Goal: Information Seeking & Learning: Learn about a topic

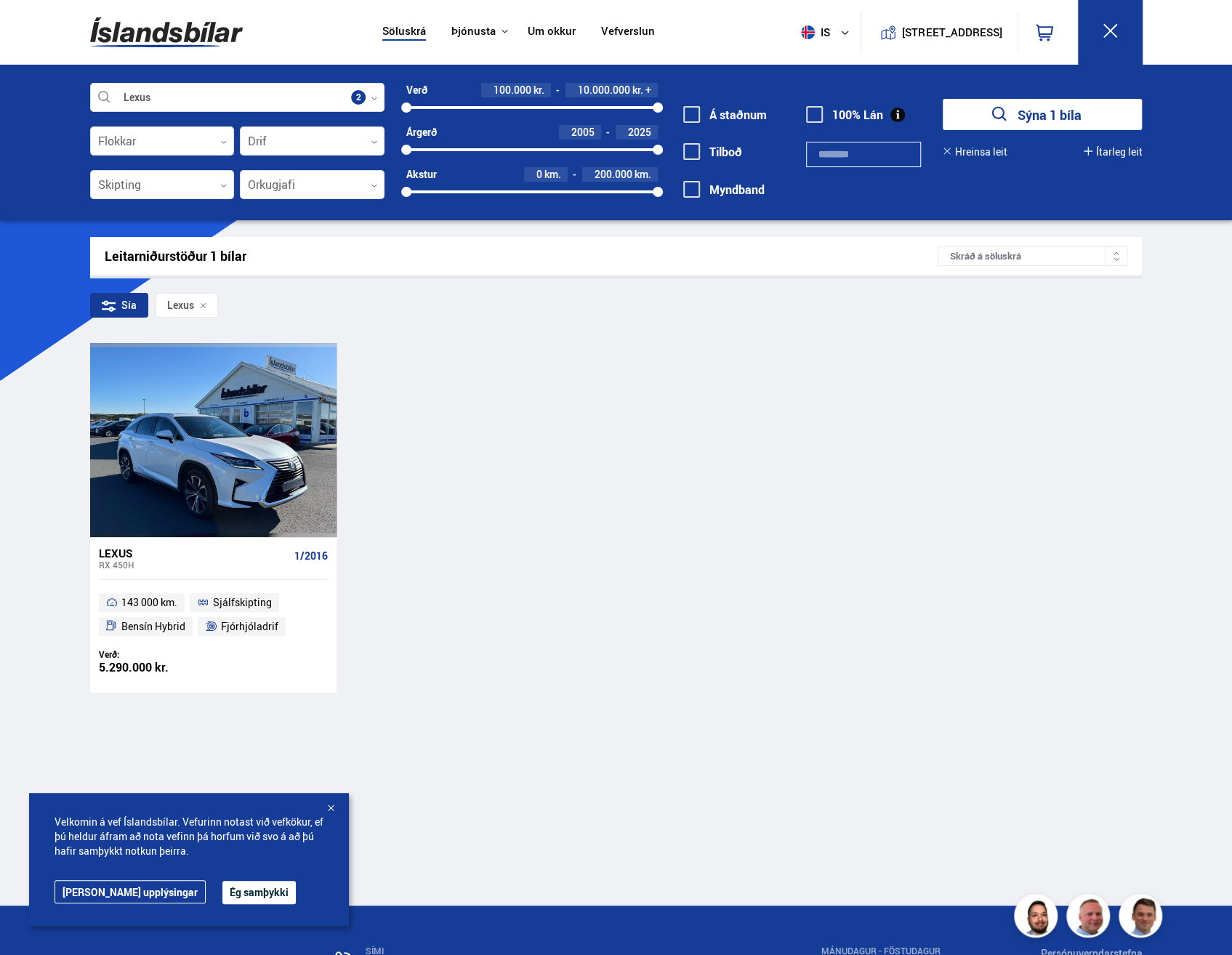
click at [107, 555] on div "Lexus" at bounding box center [194, 553] width 190 height 13
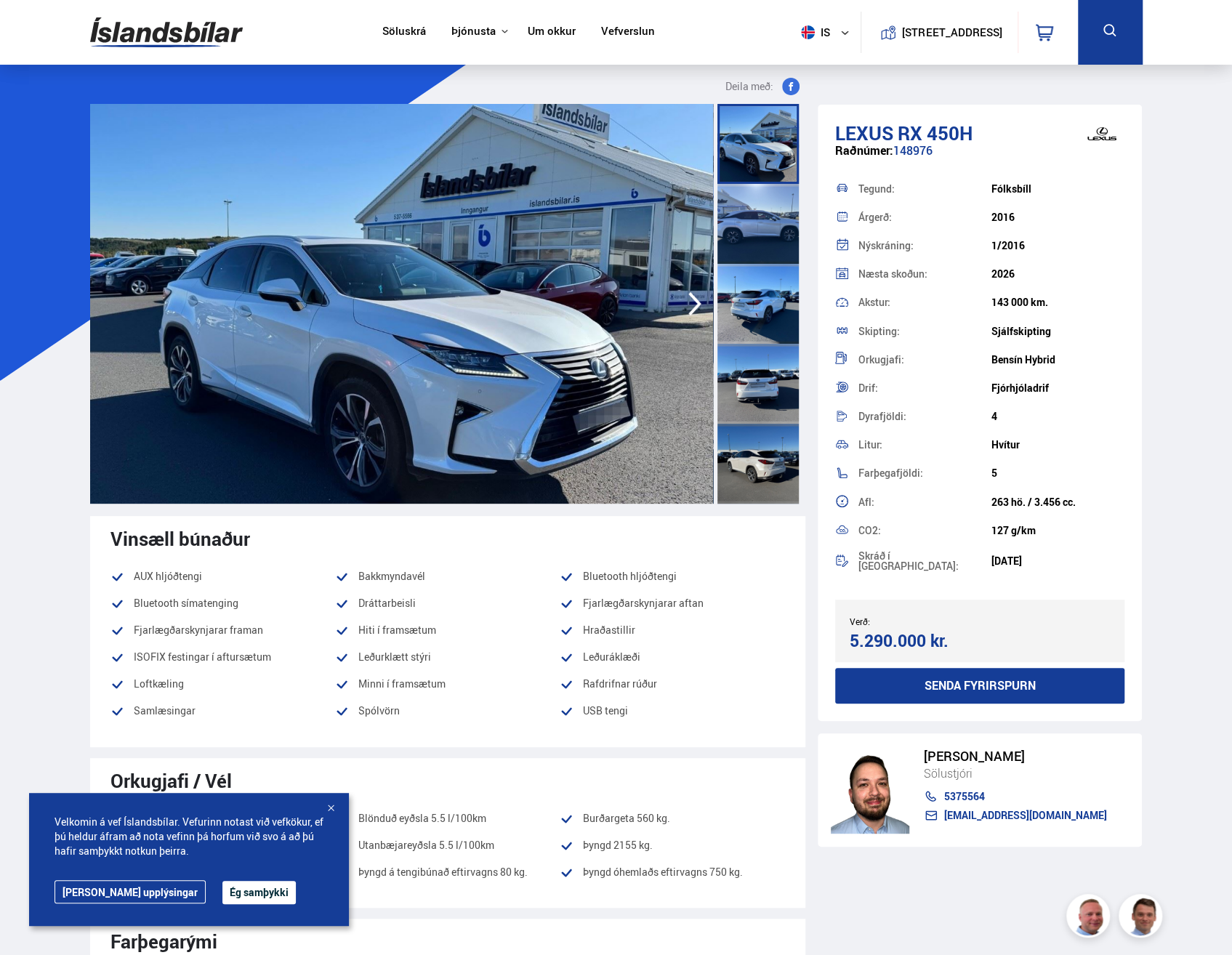
click at [223, 890] on button "Ég samþykki" at bounding box center [259, 892] width 73 height 23
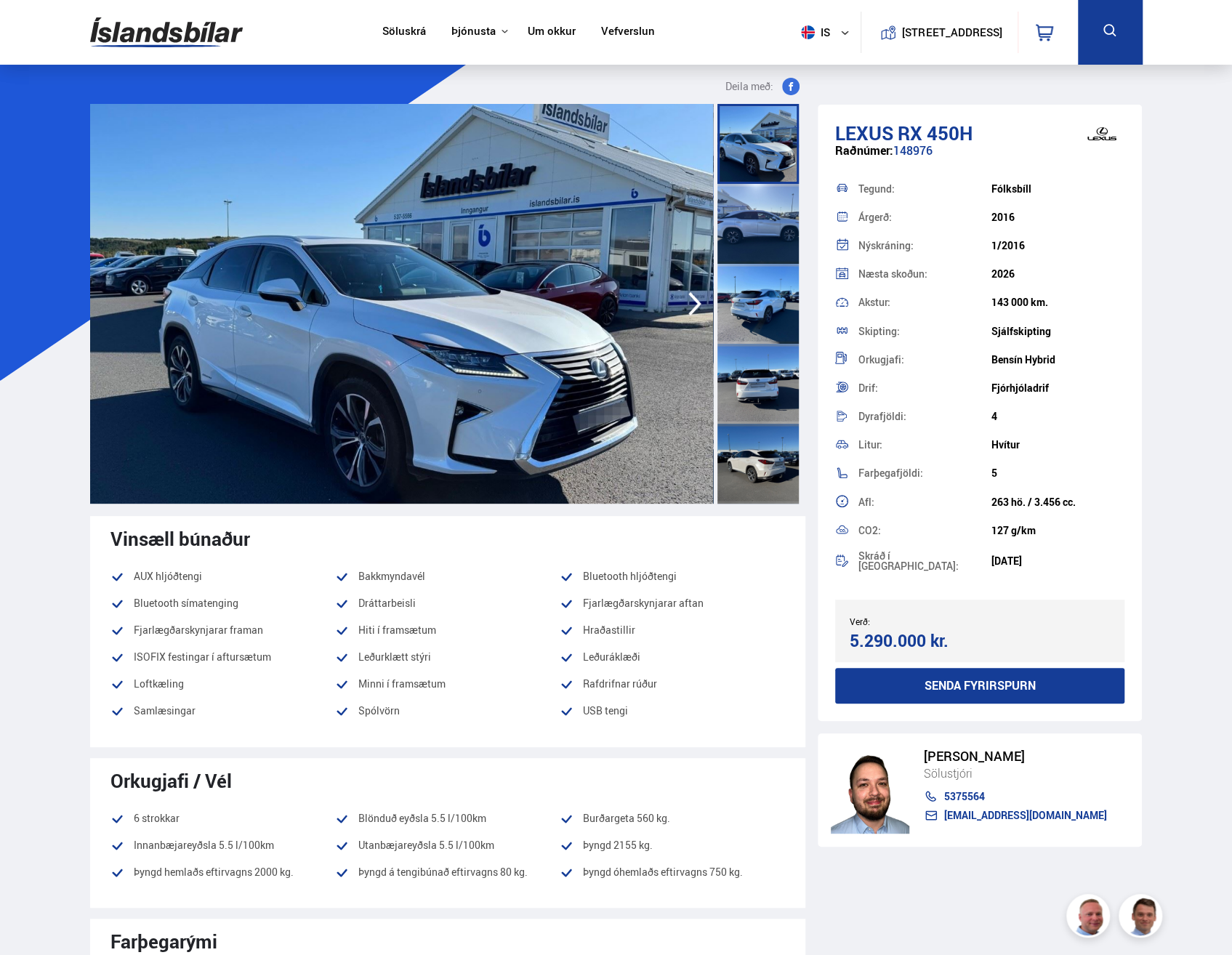
click at [692, 305] on icon "button" at bounding box center [695, 303] width 30 height 35
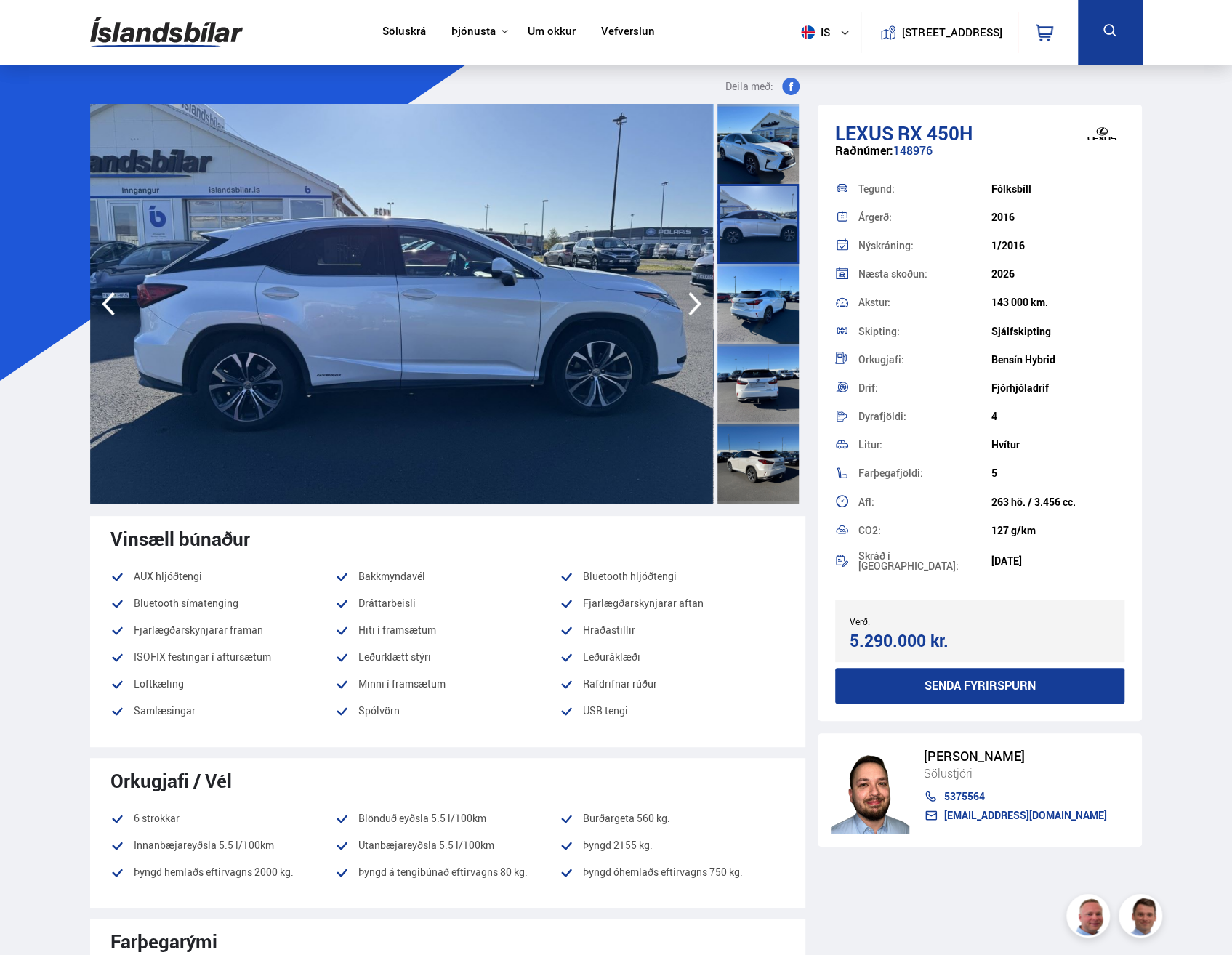
click at [692, 305] on icon "button" at bounding box center [695, 303] width 30 height 35
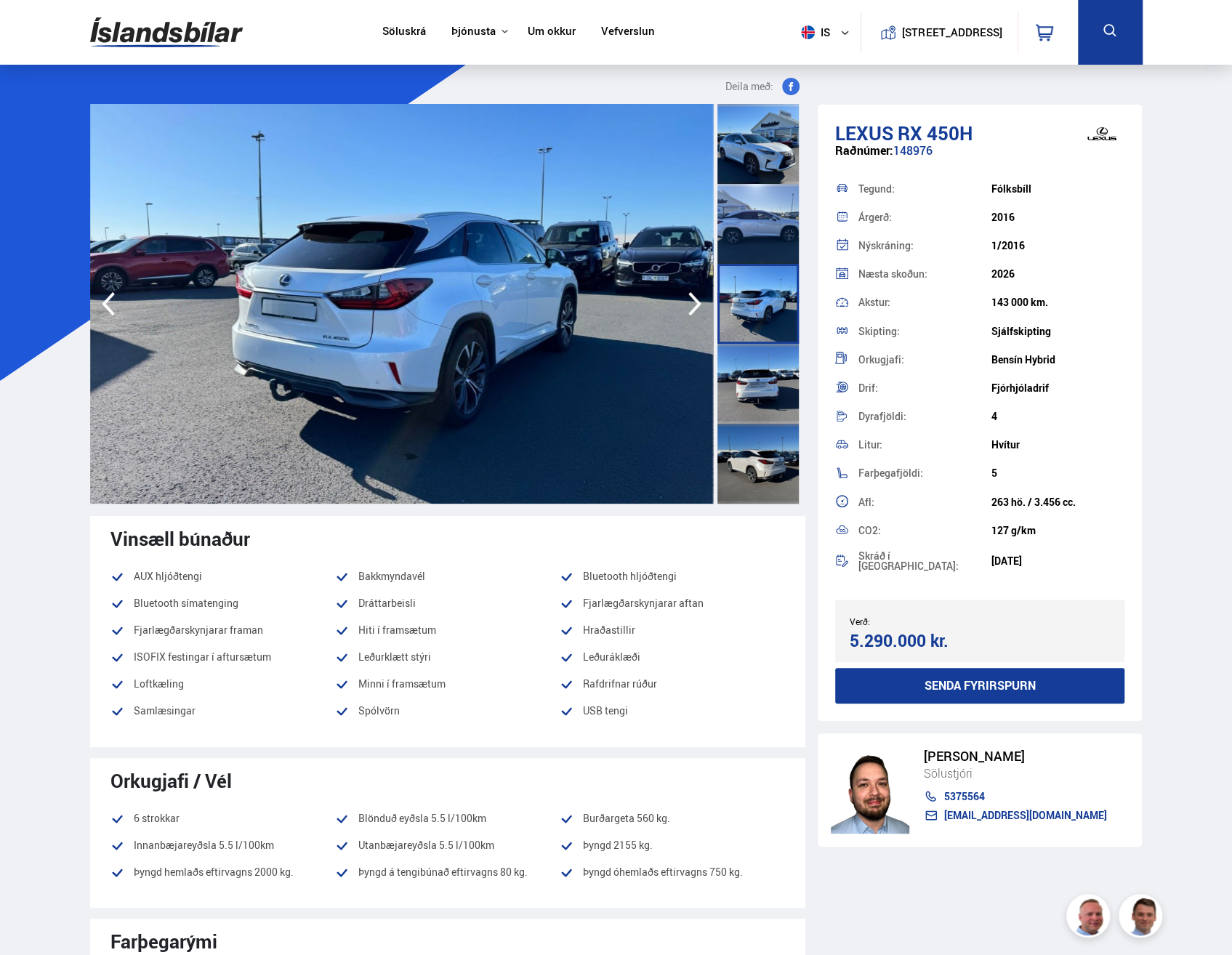
click at [692, 305] on icon "button" at bounding box center [695, 303] width 30 height 35
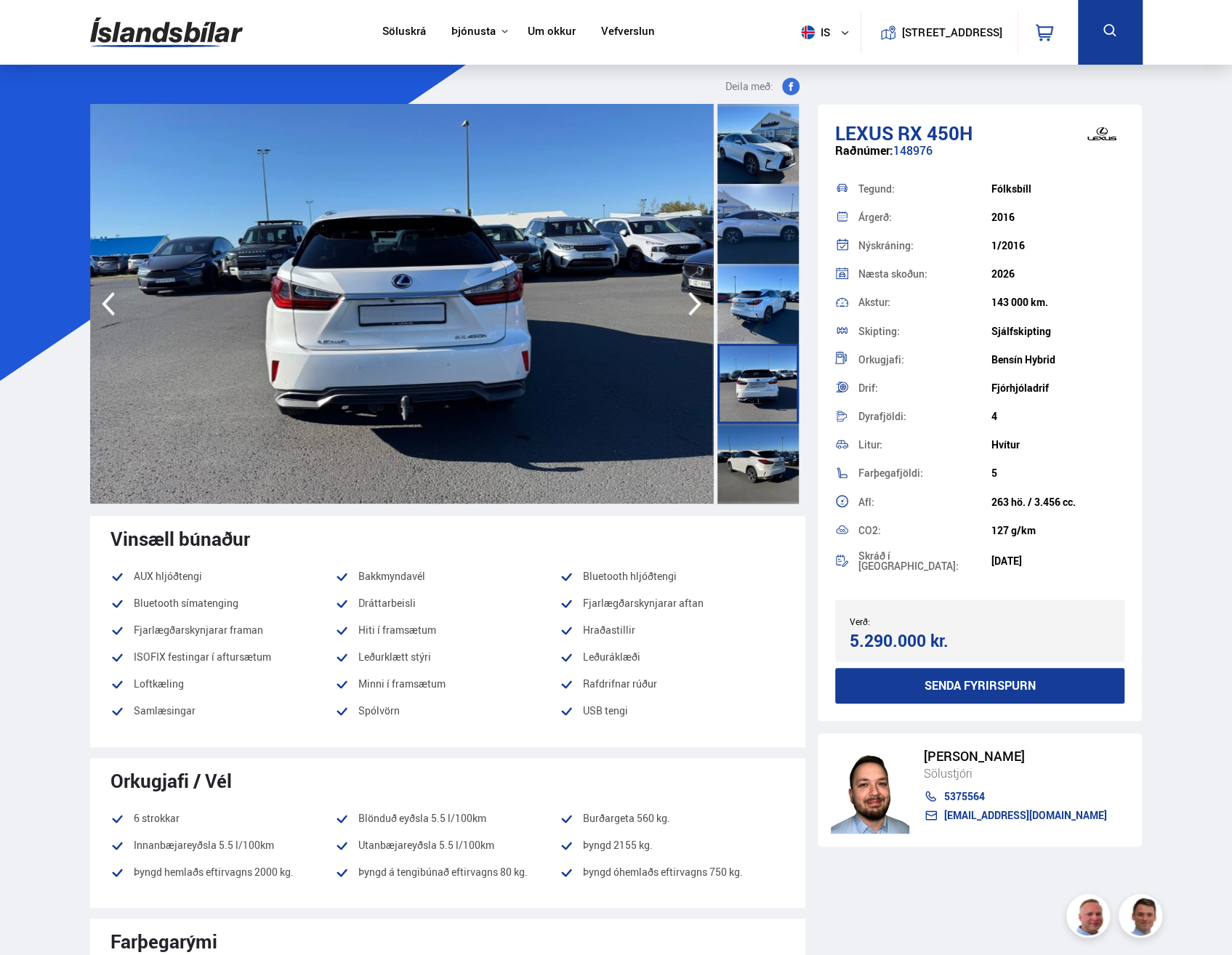
click at [692, 305] on icon "button" at bounding box center [695, 303] width 30 height 35
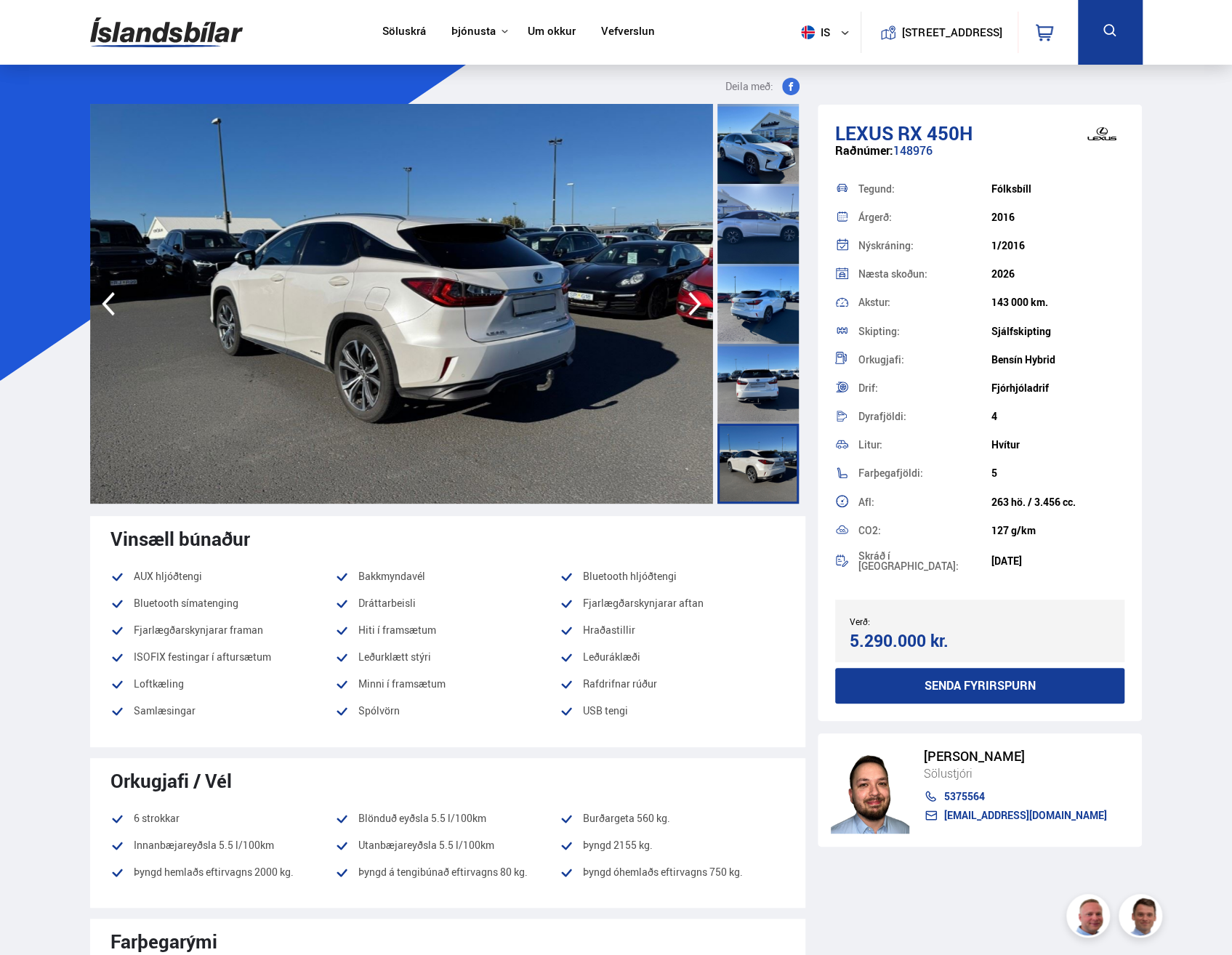
click at [692, 305] on icon "button" at bounding box center [695, 303] width 30 height 35
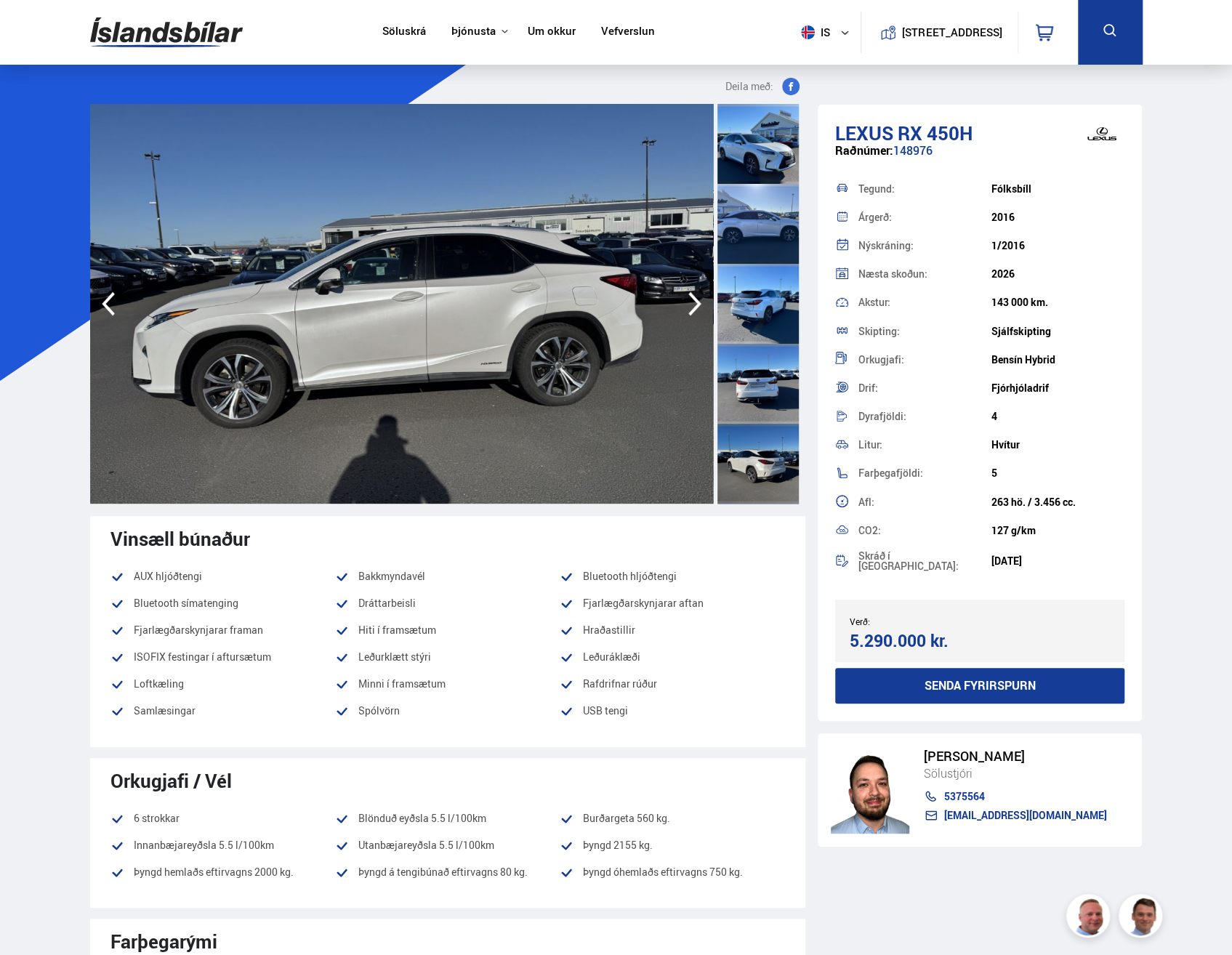
click at [692, 305] on icon "button" at bounding box center [695, 303] width 30 height 35
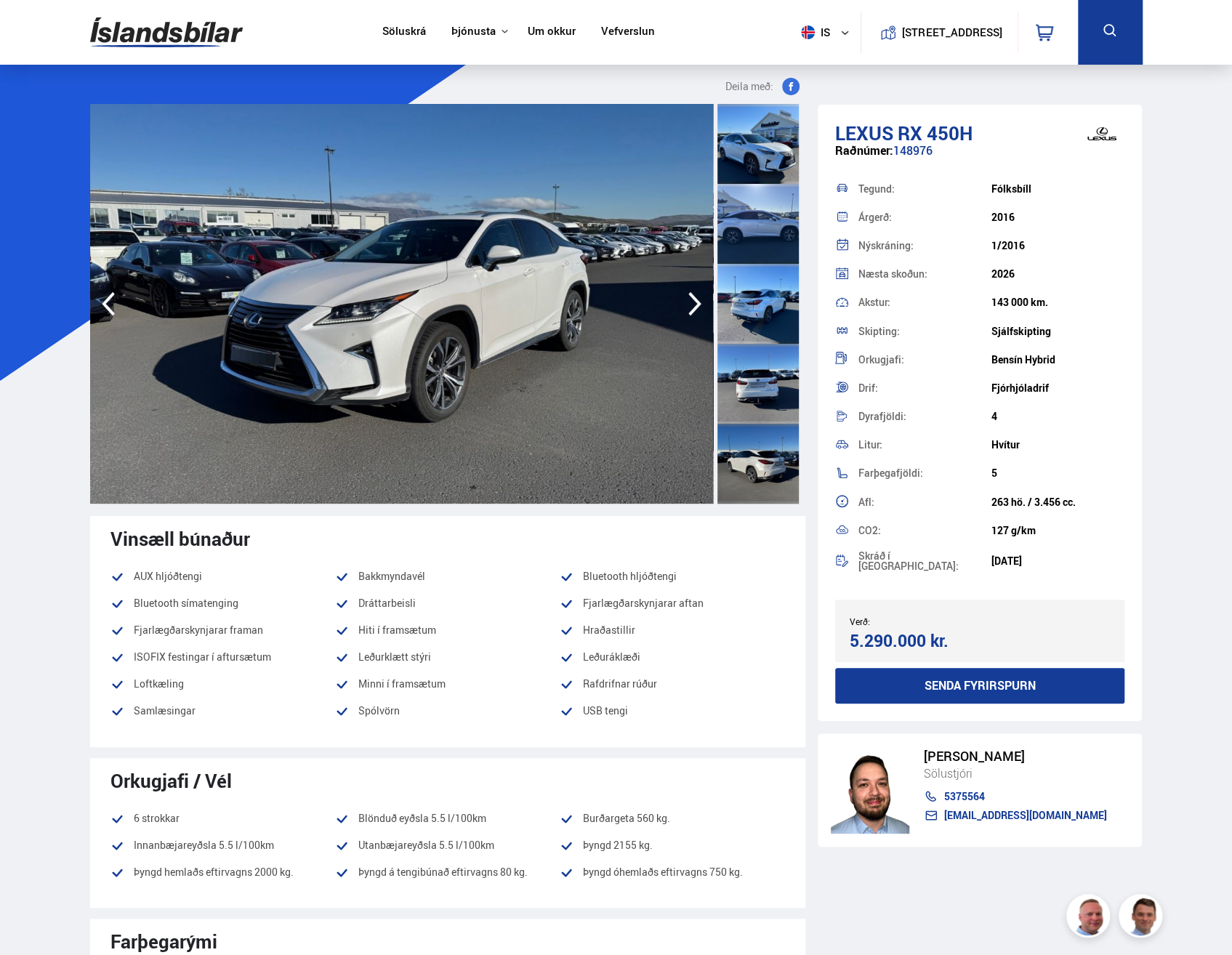
click at [692, 305] on icon "button" at bounding box center [695, 303] width 30 height 35
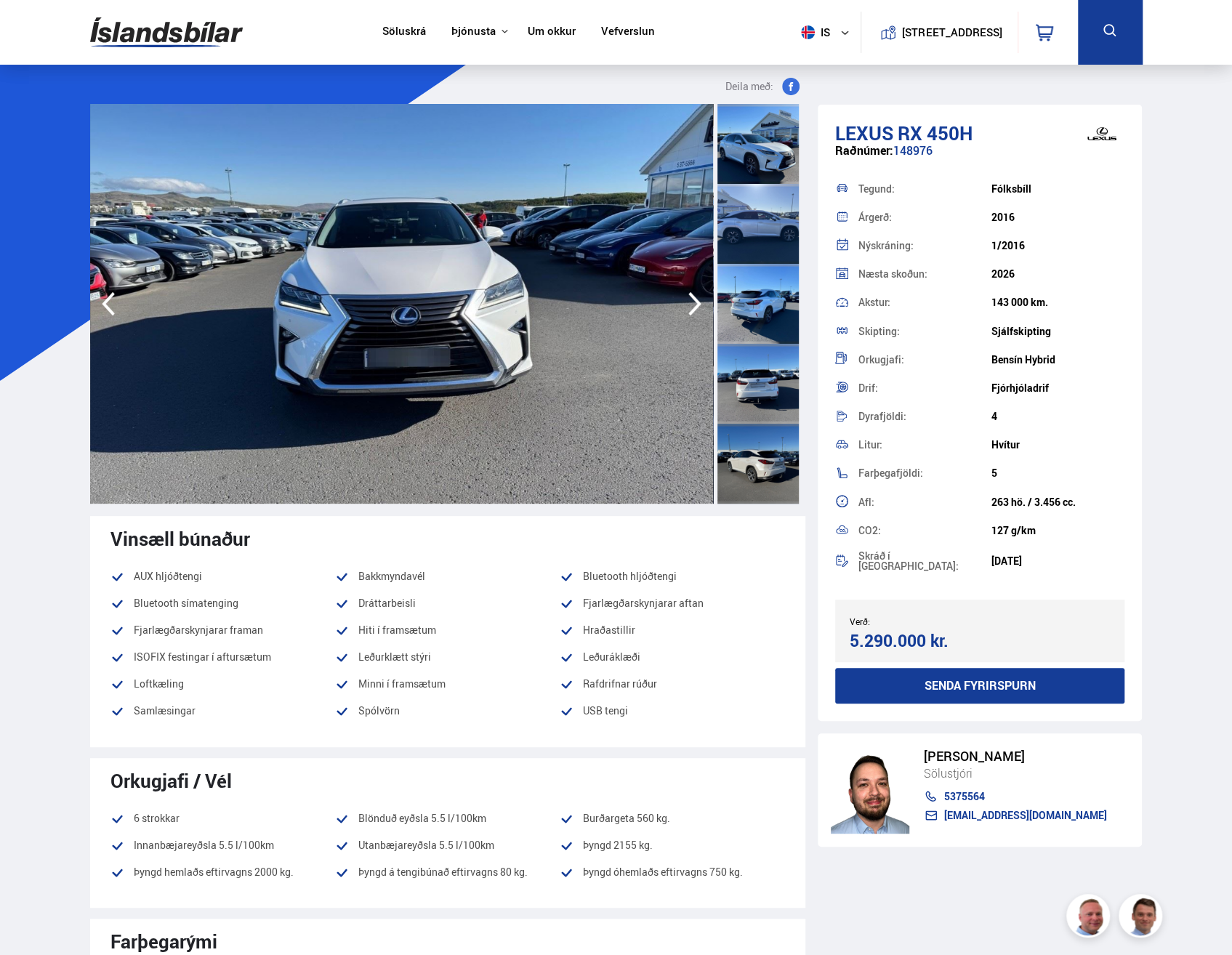
click at [692, 305] on icon "button" at bounding box center [695, 303] width 30 height 35
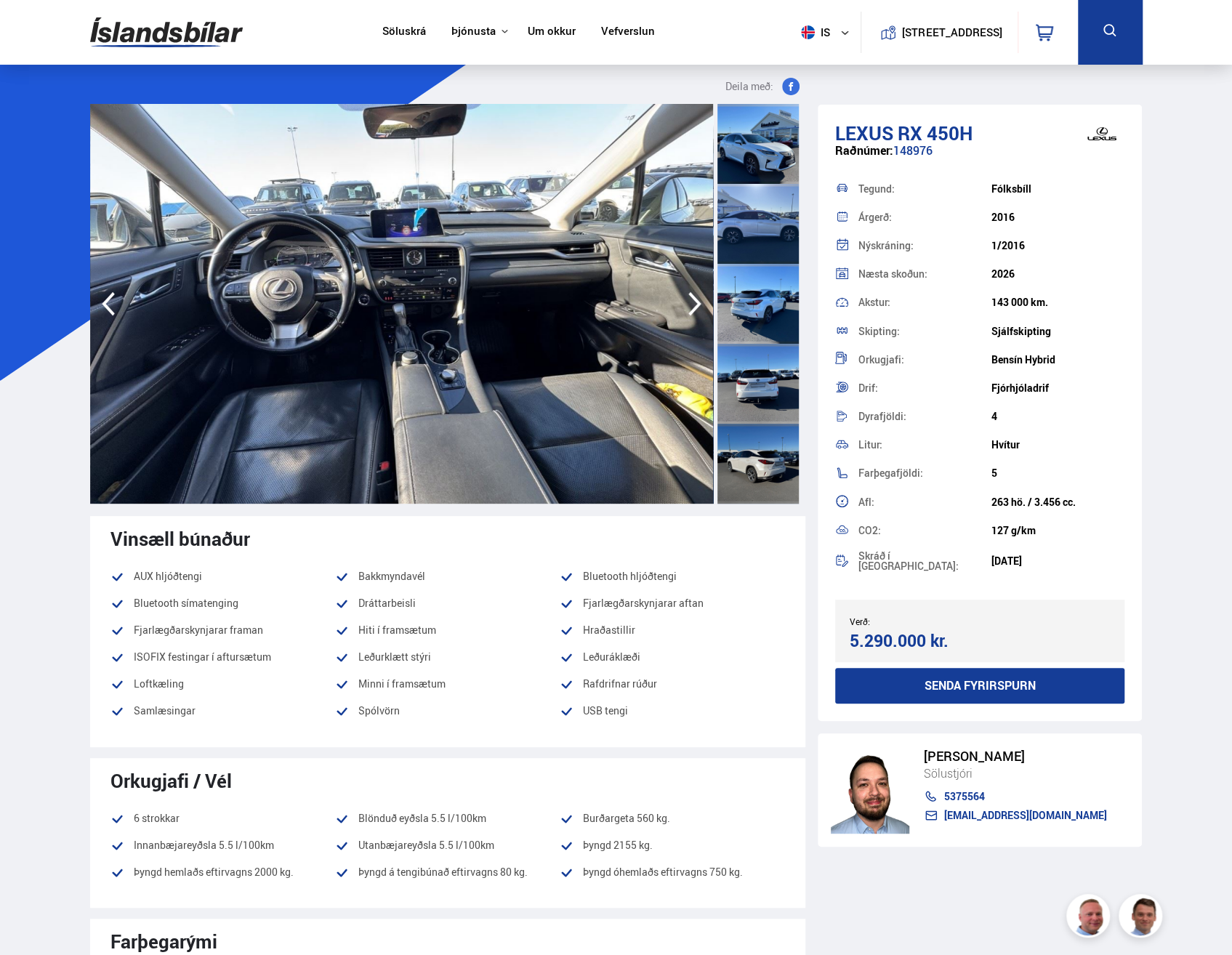
click at [692, 305] on icon "button" at bounding box center [695, 303] width 30 height 35
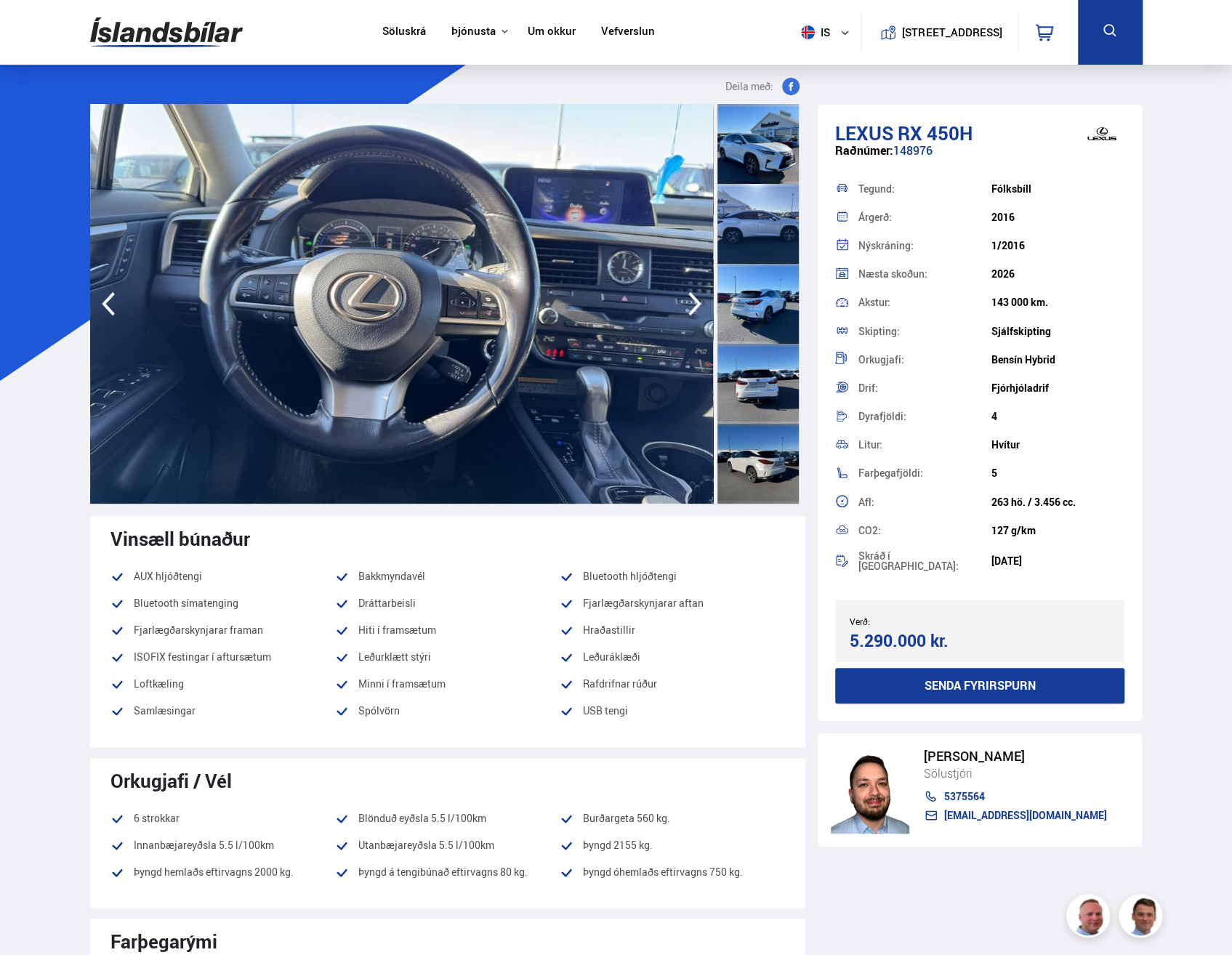
click at [692, 305] on icon "button" at bounding box center [695, 303] width 30 height 35
